Goal: Information Seeking & Learning: Find specific page/section

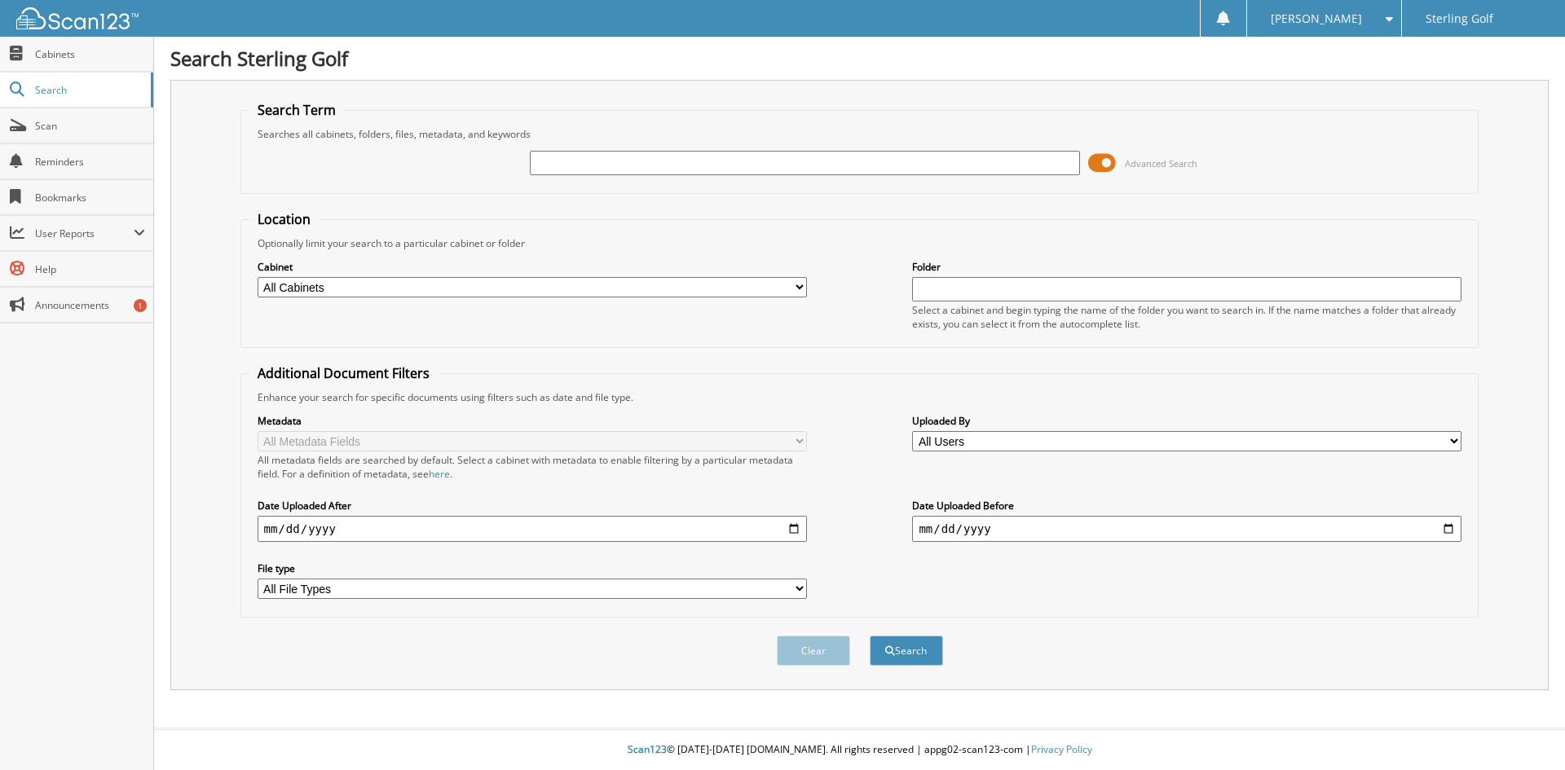
click at [272, 451] on div "Location Optionally limit your search to a particular cabinet or folder Cabinet…" at bounding box center [859, 414] width 1239 height 408
click at [265, 529] on input "date" at bounding box center [532, 529] width 549 height 26
type input "[DATE]"
click at [921, 530] on input "date" at bounding box center [1186, 529] width 549 height 26
type input "[DATE]"
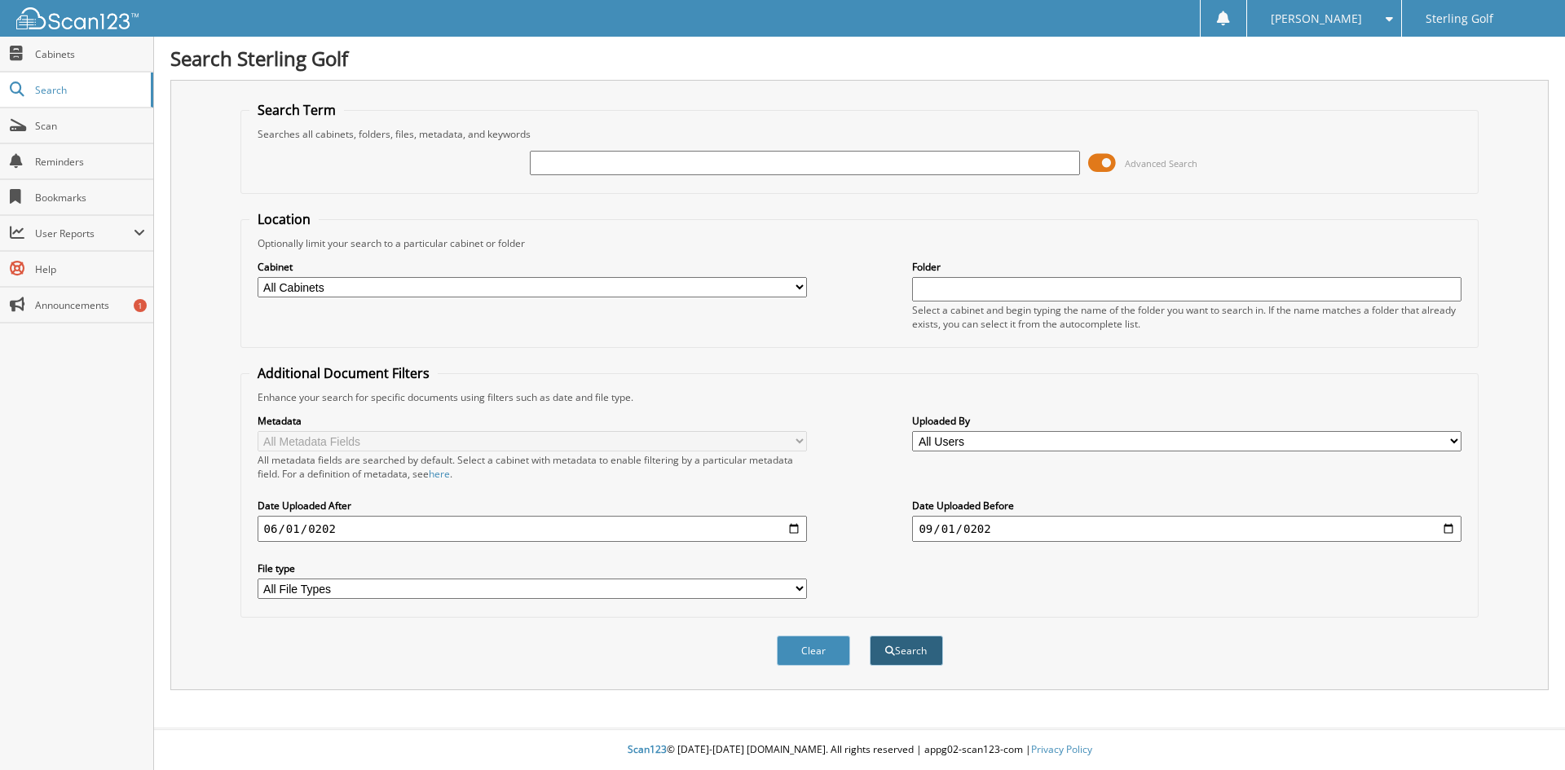
click at [914, 638] on button "Search" at bounding box center [906, 651] width 73 height 30
click at [691, 166] on input "text" at bounding box center [804, 163] width 549 height 24
type input "protection"
click at [914, 646] on button "Search" at bounding box center [906, 651] width 73 height 30
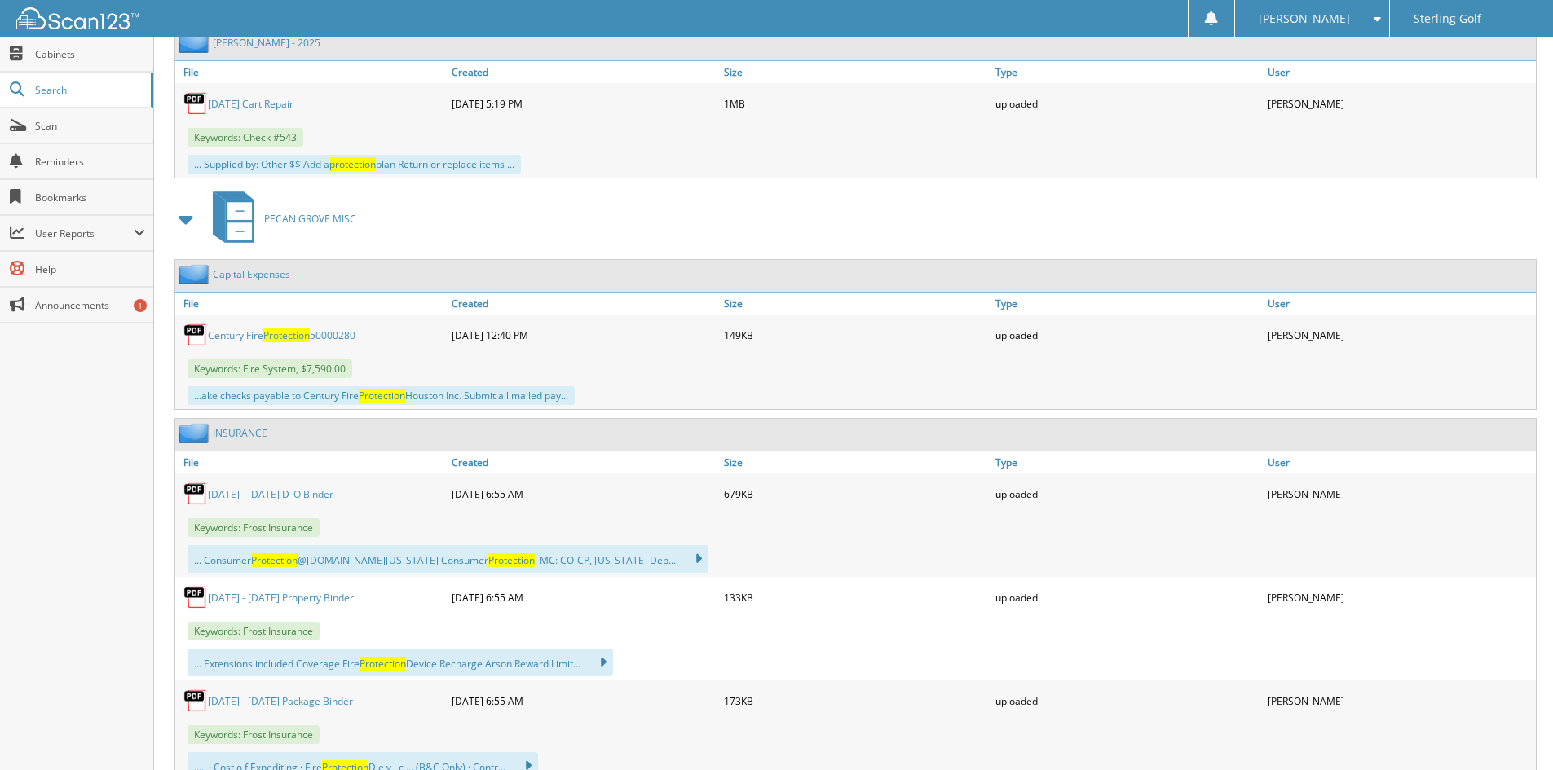
scroll to position [2052, 0]
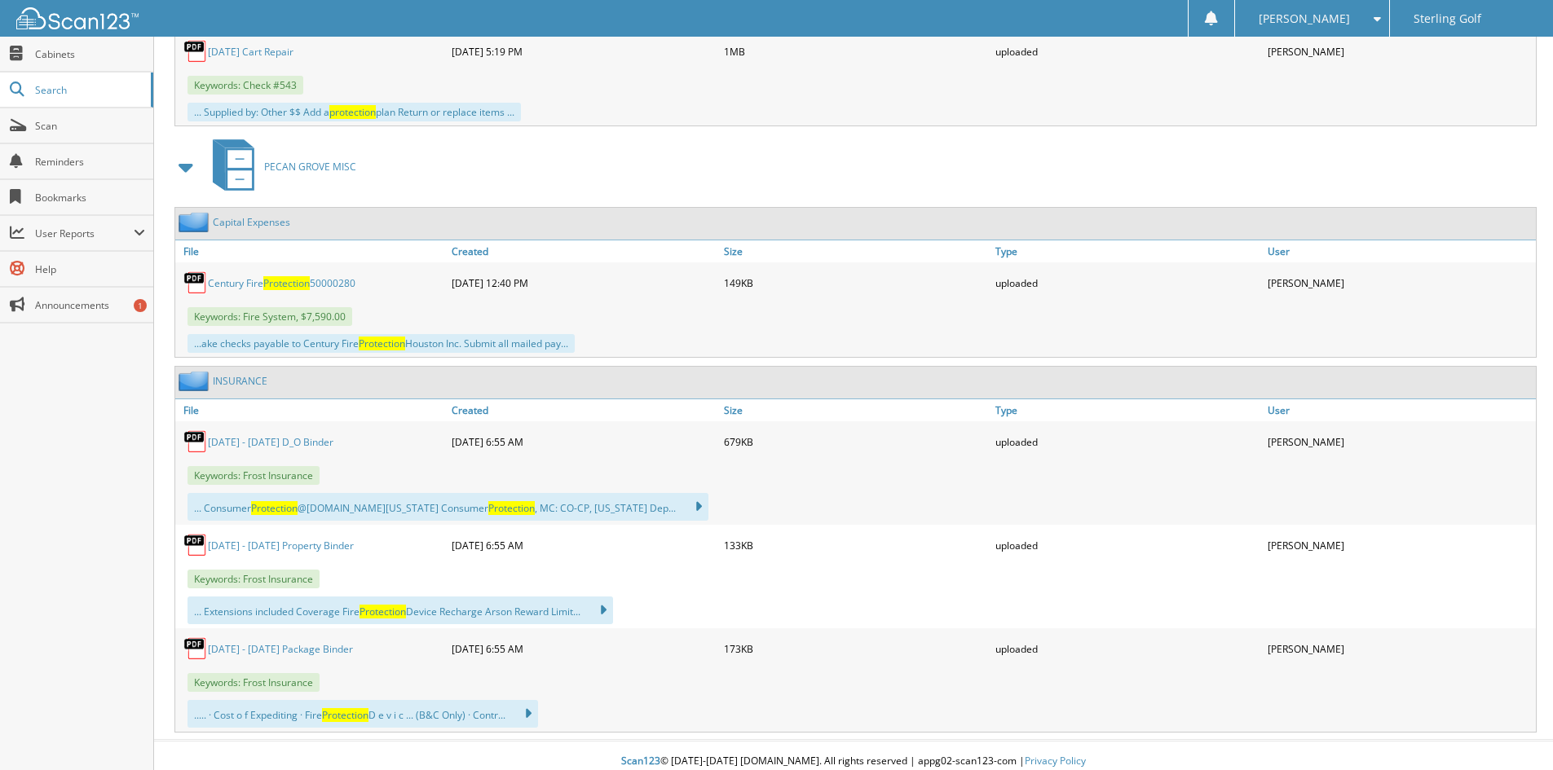
click at [282, 442] on link "[DATE] - [DATE] D_O Binder" at bounding box center [271, 442] width 126 height 14
click at [102, 48] on span "Cabinets" at bounding box center [90, 54] width 110 height 14
